Goal: Task Accomplishment & Management: Complete application form

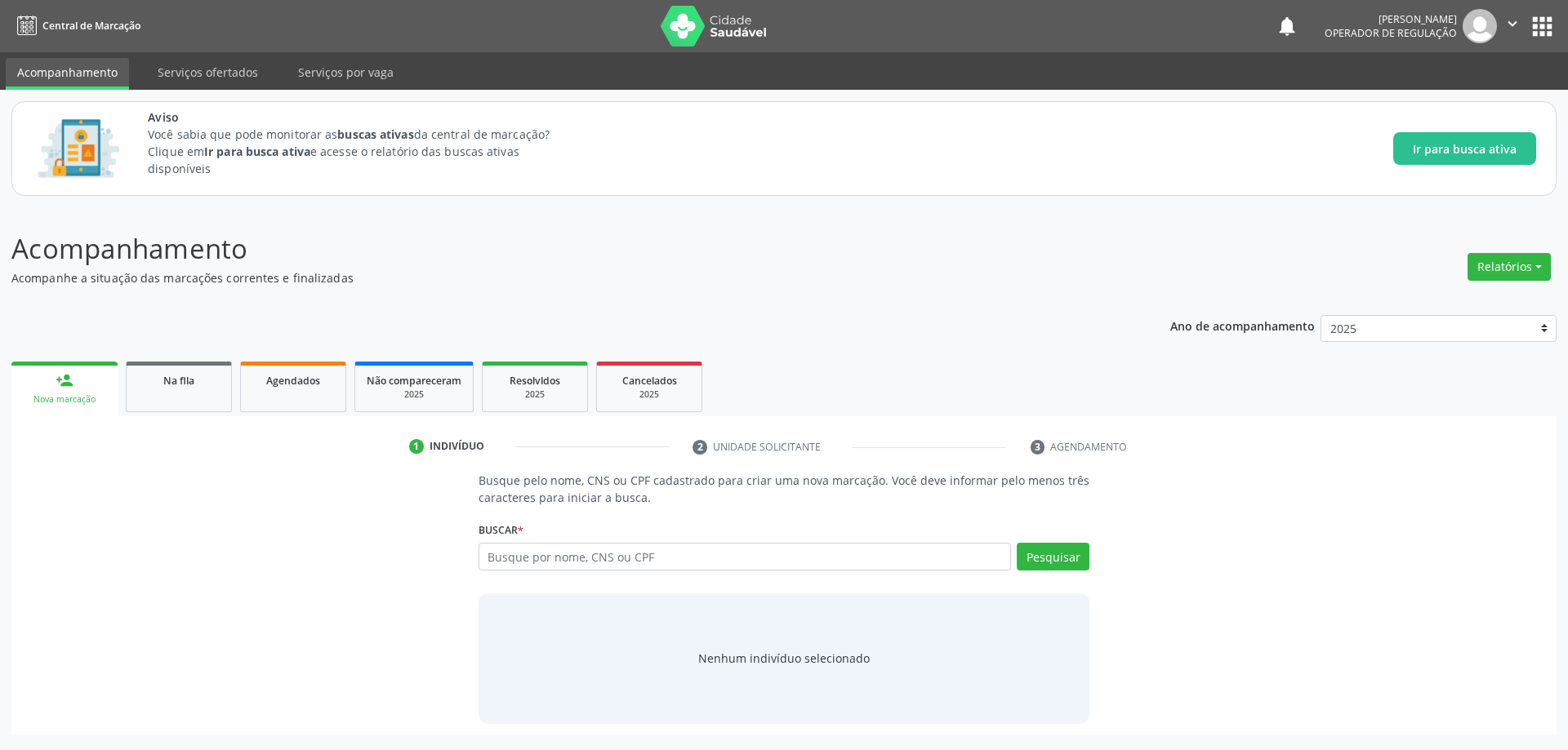
click at [485, 227] on div "Acompanhamento Acompanhe a situação das marcações correntes e finalizadas Relat…" at bounding box center [784, 479] width 1568 height 543
click at [701, 332] on div "Ano de acompanhamento 2025 person_add Nova marcação Na fila Agendados Não compa…" at bounding box center [784, 520] width 1545 height 432
click at [70, 390] on link "person_add Nova marcação" at bounding box center [65, 389] width 106 height 55
click at [917, 558] on input "text" at bounding box center [745, 557] width 533 height 28
click at [214, 76] on link "Serviços ofertados" at bounding box center [208, 72] width 123 height 29
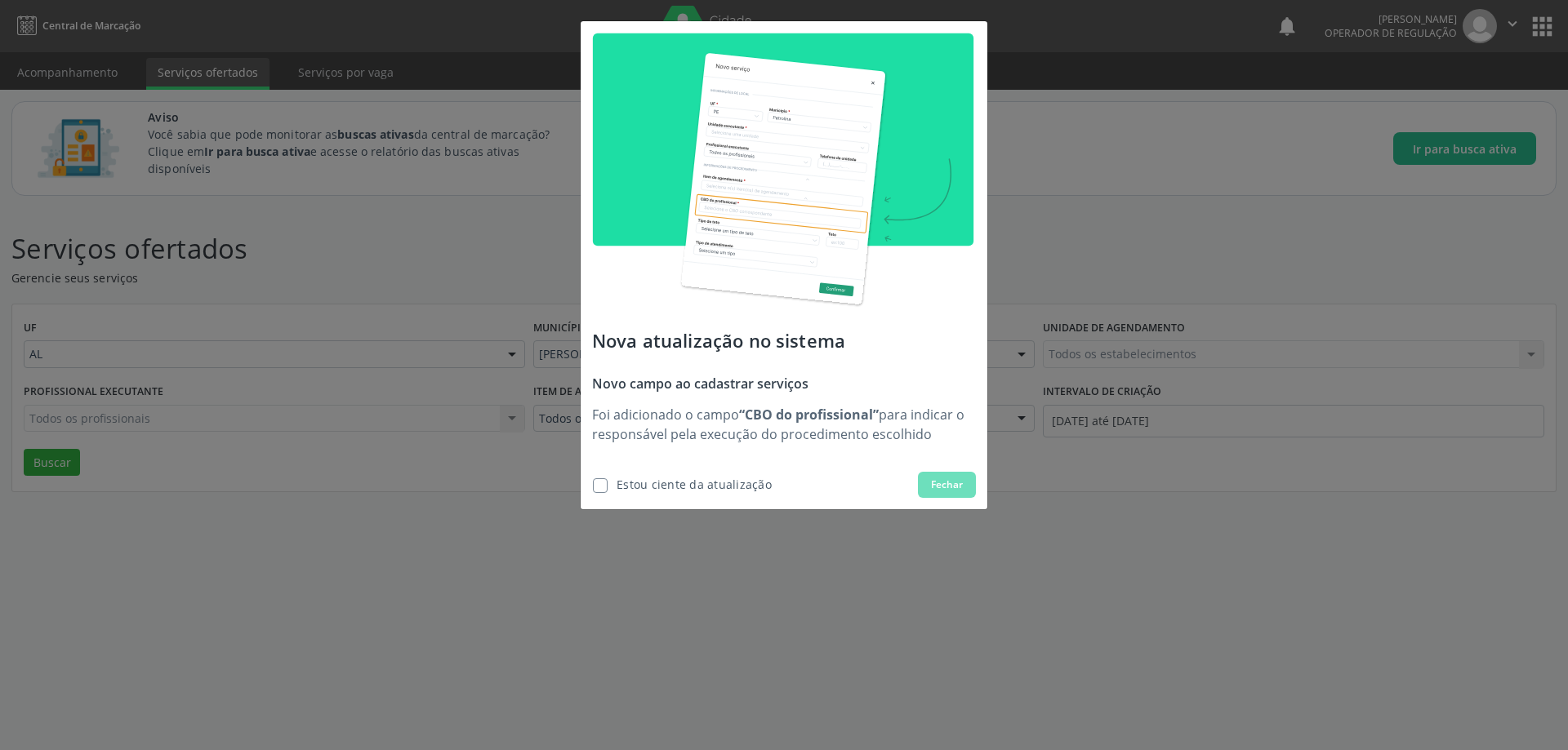
click at [949, 485] on span "Fechar" at bounding box center [946, 485] width 31 height 15
click at [616, 486] on span "Estou ciente da atualização" at bounding box center [681, 485] width 180 height 26
click at [959, 490] on span "Fechar" at bounding box center [946, 485] width 31 height 15
click at [955, 478] on span "Fechar" at bounding box center [946, 485] width 31 height 15
click at [946, 476] on button "Fechar" at bounding box center [947, 485] width 58 height 26
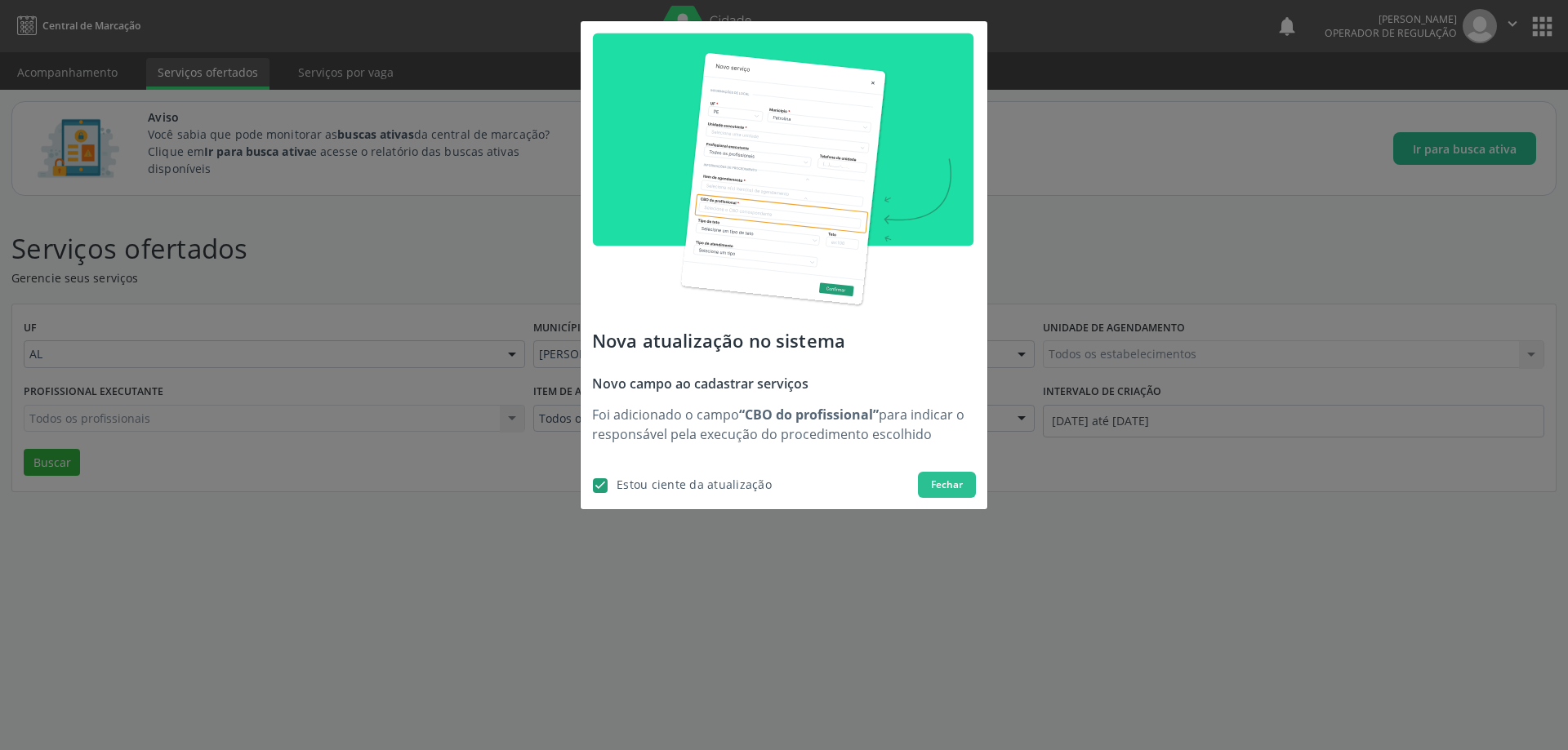
click at [941, 464] on div "Nova atualização no sistema Novo campo ao cadastrar serviços Foi adicionado o c…" at bounding box center [783, 266] width 406 height 488
click at [936, 464] on div "Nova atualização no sistema Novo campo ao cadastrar serviços Foi adicionado o c…" at bounding box center [783, 266] width 406 height 488
click at [944, 479] on span "Fechar" at bounding box center [946, 485] width 31 height 15
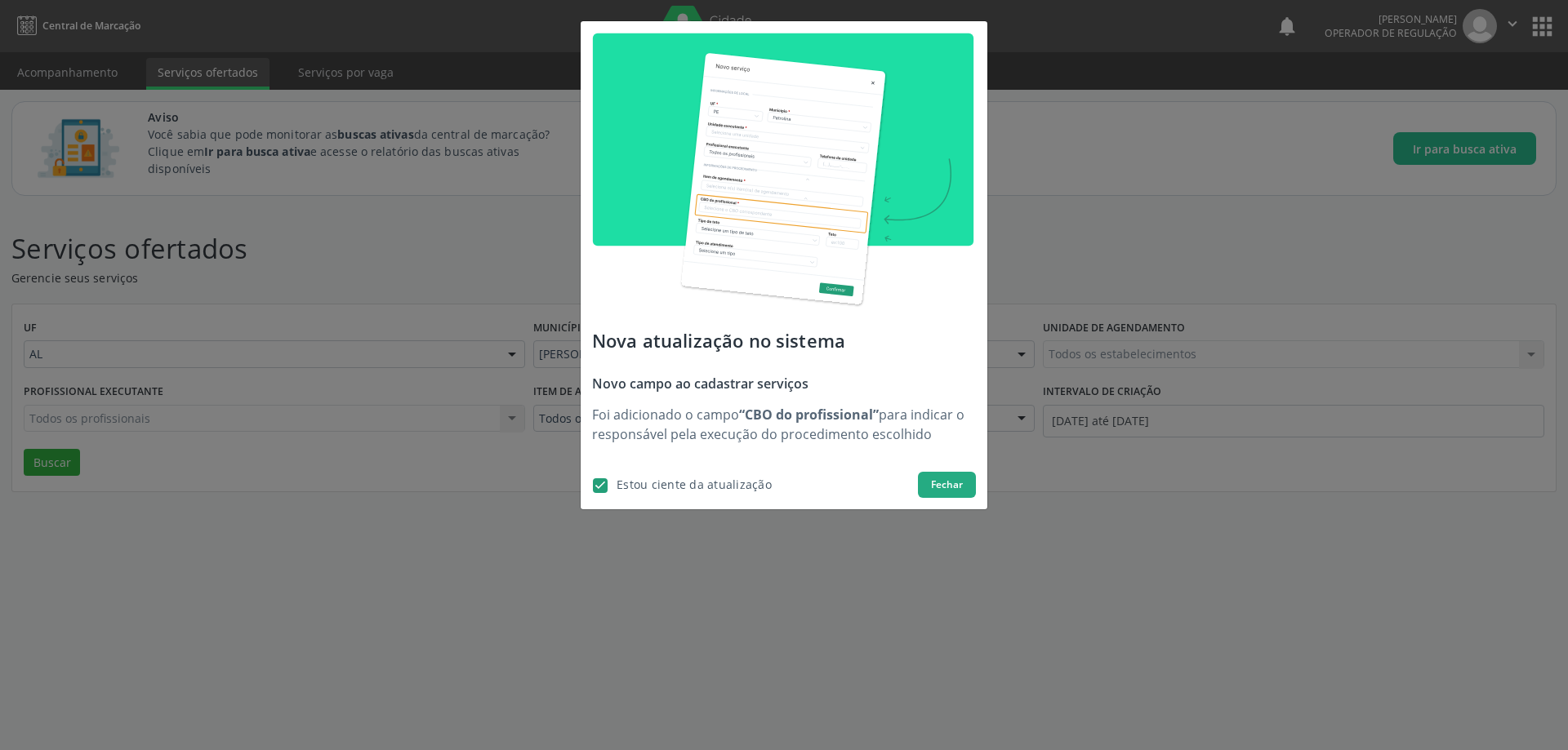
click at [944, 479] on span "Fechar" at bounding box center [946, 485] width 31 height 15
click at [224, 209] on div "Nova atualização no sistema Novo campo ao cadastrar serviços Foi adicionado o c…" at bounding box center [784, 375] width 1568 height 750
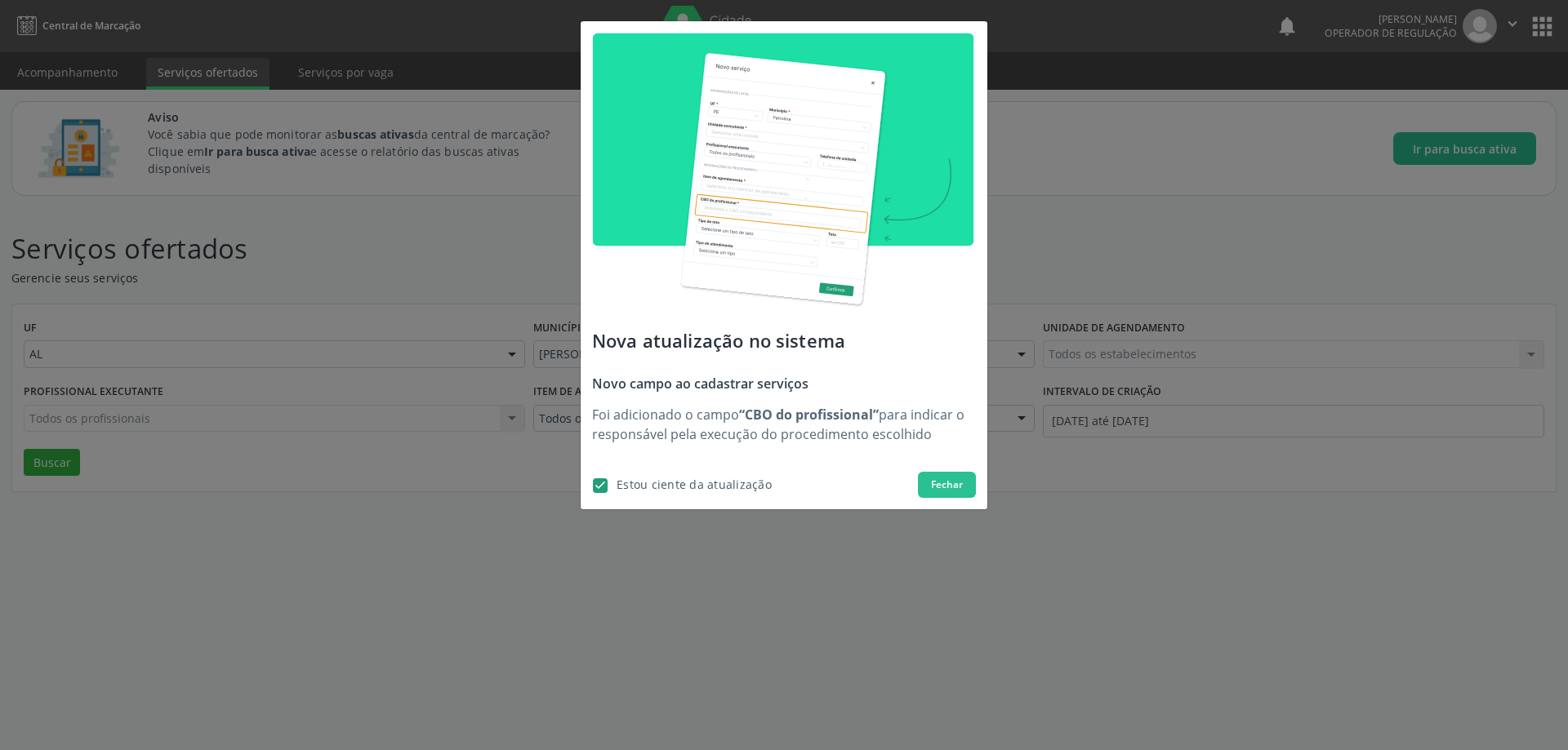
drag, startPoint x: 240, startPoint y: 111, endPoint x: 392, endPoint y: 59, distance: 160.6
click at [243, 107] on div "Nova atualização no sistema Novo campo ao cadastrar serviços Foi adicionado o c…" at bounding box center [784, 375] width 1568 height 750
drag, startPoint x: 435, startPoint y: 50, endPoint x: 447, endPoint y: 50, distance: 12.0
click at [441, 50] on div "Nova atualização no sistema Novo campo ao cadastrar serviços Foi adicionado o c…" at bounding box center [784, 375] width 1568 height 750
click at [951, 486] on span "Fechar" at bounding box center [946, 485] width 31 height 15
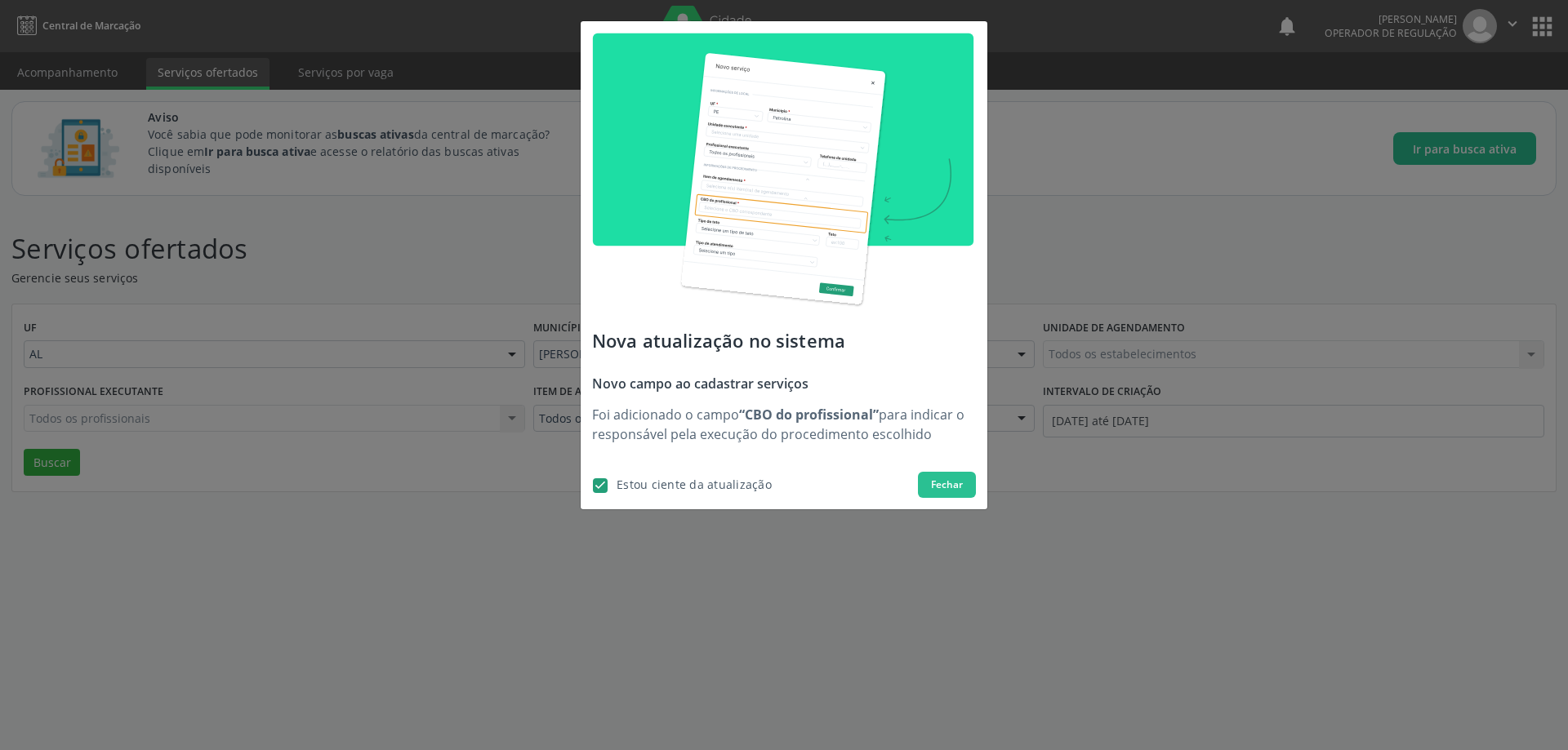
click at [602, 613] on div "Nova atualização no sistema Novo campo ao cadastrar serviços Foi adicionado o c…" at bounding box center [784, 375] width 1568 height 750
click at [605, 479] on label at bounding box center [600, 486] width 15 height 15
click at [593, 479] on input "checkbox" at bounding box center [587, 483] width 11 height 11
click at [605, 488] on label at bounding box center [600, 486] width 15 height 15
click at [593, 488] on input "checkbox" at bounding box center [587, 483] width 11 height 11
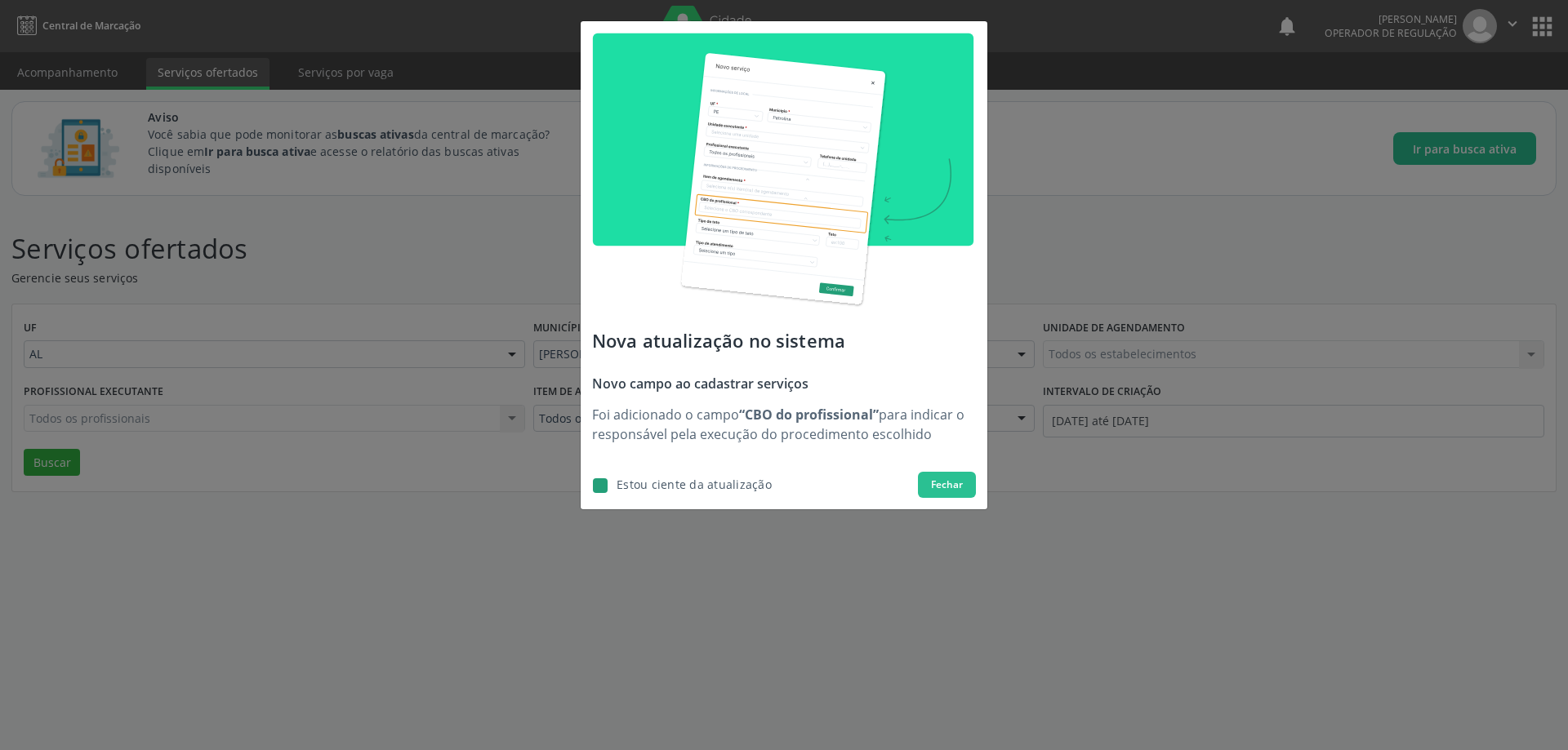
checkbox input "true"
drag, startPoint x: 428, startPoint y: 466, endPoint x: 287, endPoint y: 410, distance: 151.7
click at [387, 455] on div "Nova atualização no sistema Novo campo ao cadastrar serviços Foi adicionado o c…" at bounding box center [784, 375] width 1568 height 750
drag, startPoint x: 246, startPoint y: 344, endPoint x: 255, endPoint y: 310, distance: 35.2
click at [243, 340] on div "Nova atualização no sistema Novo campo ao cadastrar serviços Foi adicionado o c…" at bounding box center [784, 375] width 1568 height 750
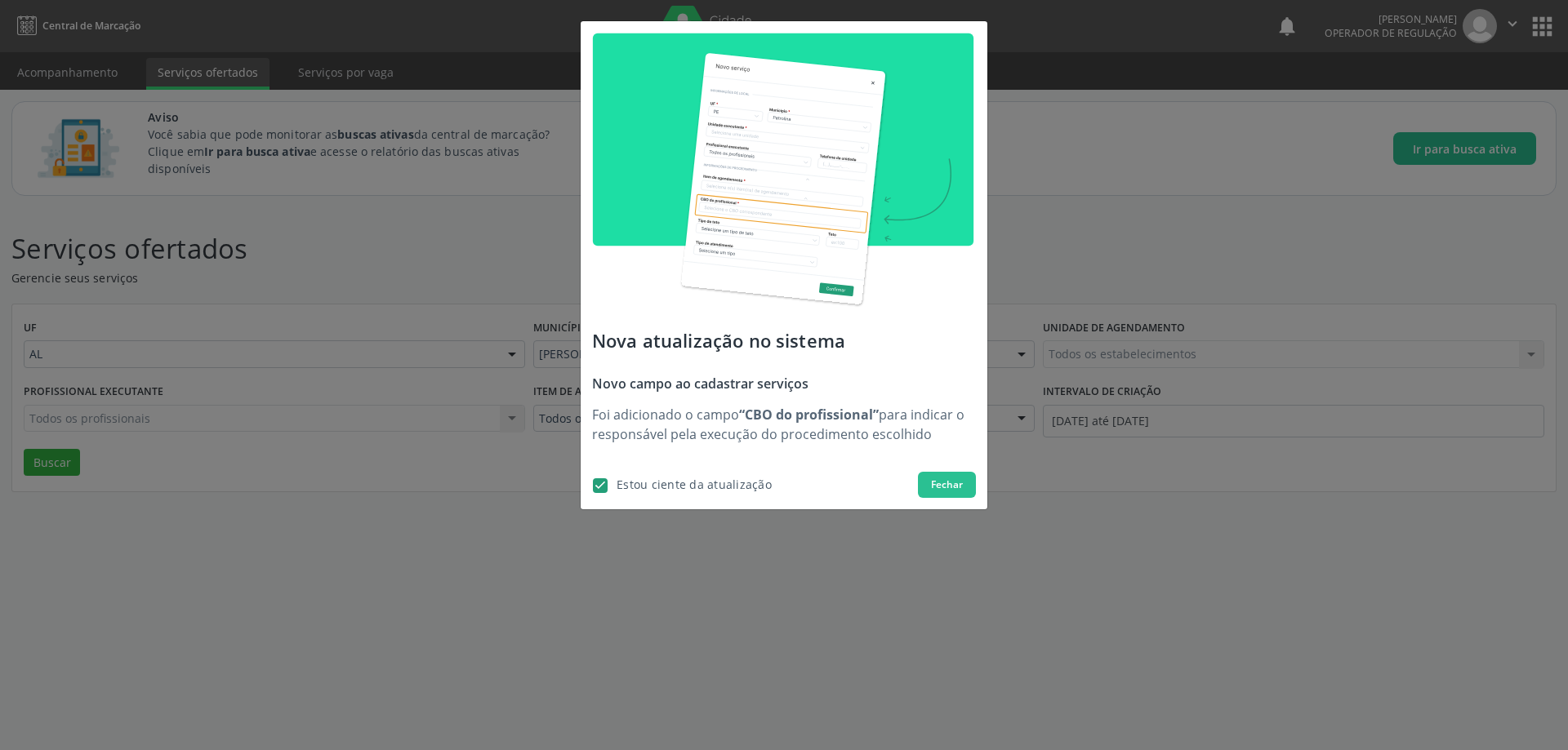
drag, startPoint x: 275, startPoint y: 288, endPoint x: 632, endPoint y: 257, distance: 358.3
click at [386, 288] on div "Nova atualização no sistema Novo campo ao cadastrar serviços Foi adicionado o c…" at bounding box center [784, 375] width 1568 height 750
